Goal: Task Accomplishment & Management: Manage account settings

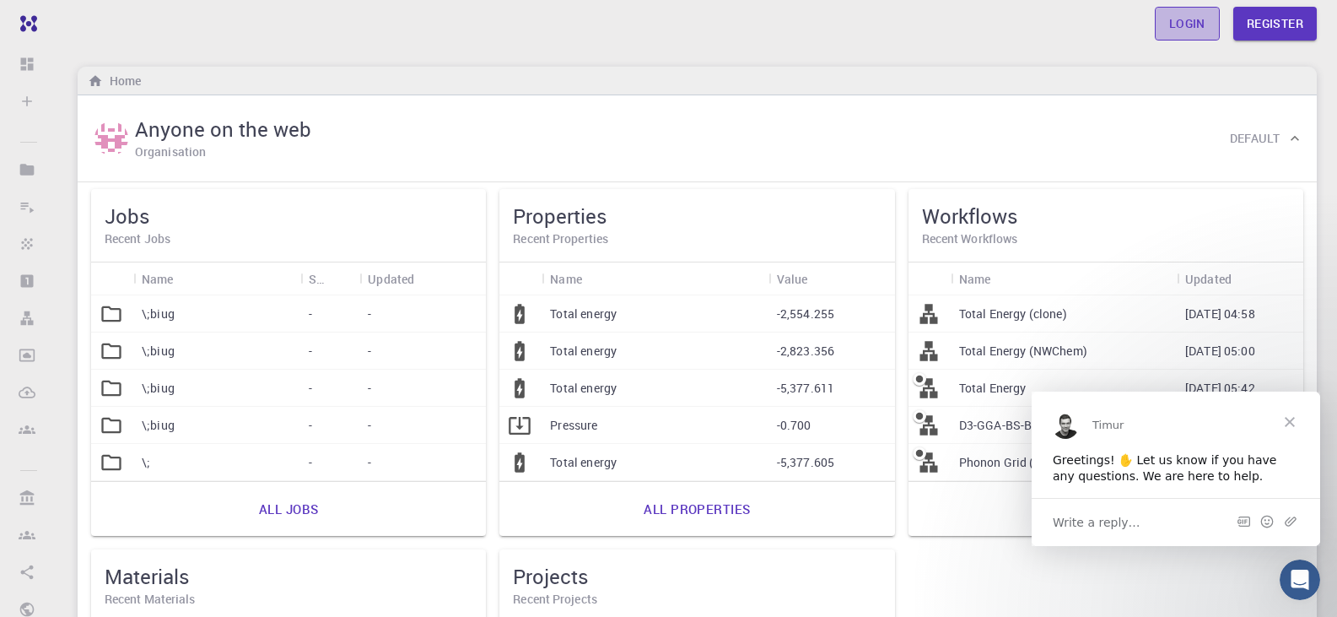
click at [1201, 31] on link "Login" at bounding box center [1187, 24] width 65 height 34
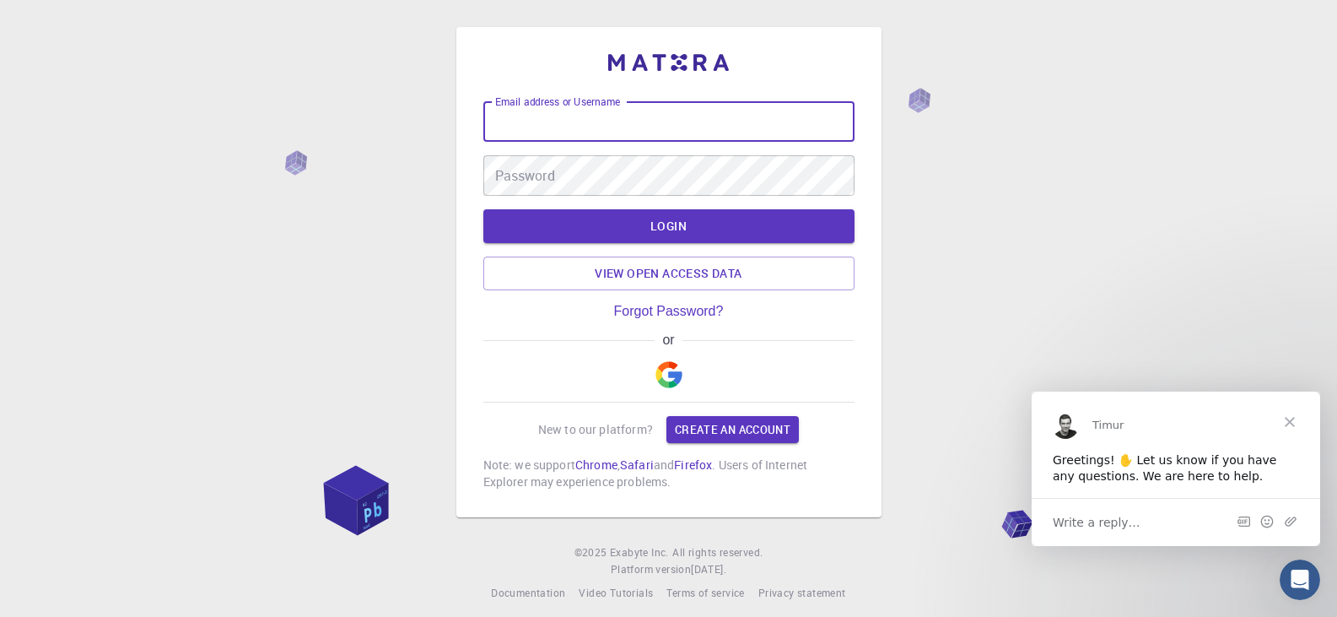
click at [670, 121] on input "Email address or Username" at bounding box center [668, 121] width 371 height 40
click at [646, 378] on div "or" at bounding box center [668, 367] width 371 height 70
click at [661, 372] on img "button" at bounding box center [668, 374] width 27 height 27
click at [678, 373] on img "button" at bounding box center [668, 374] width 27 height 27
